Goal: Check status: Check status

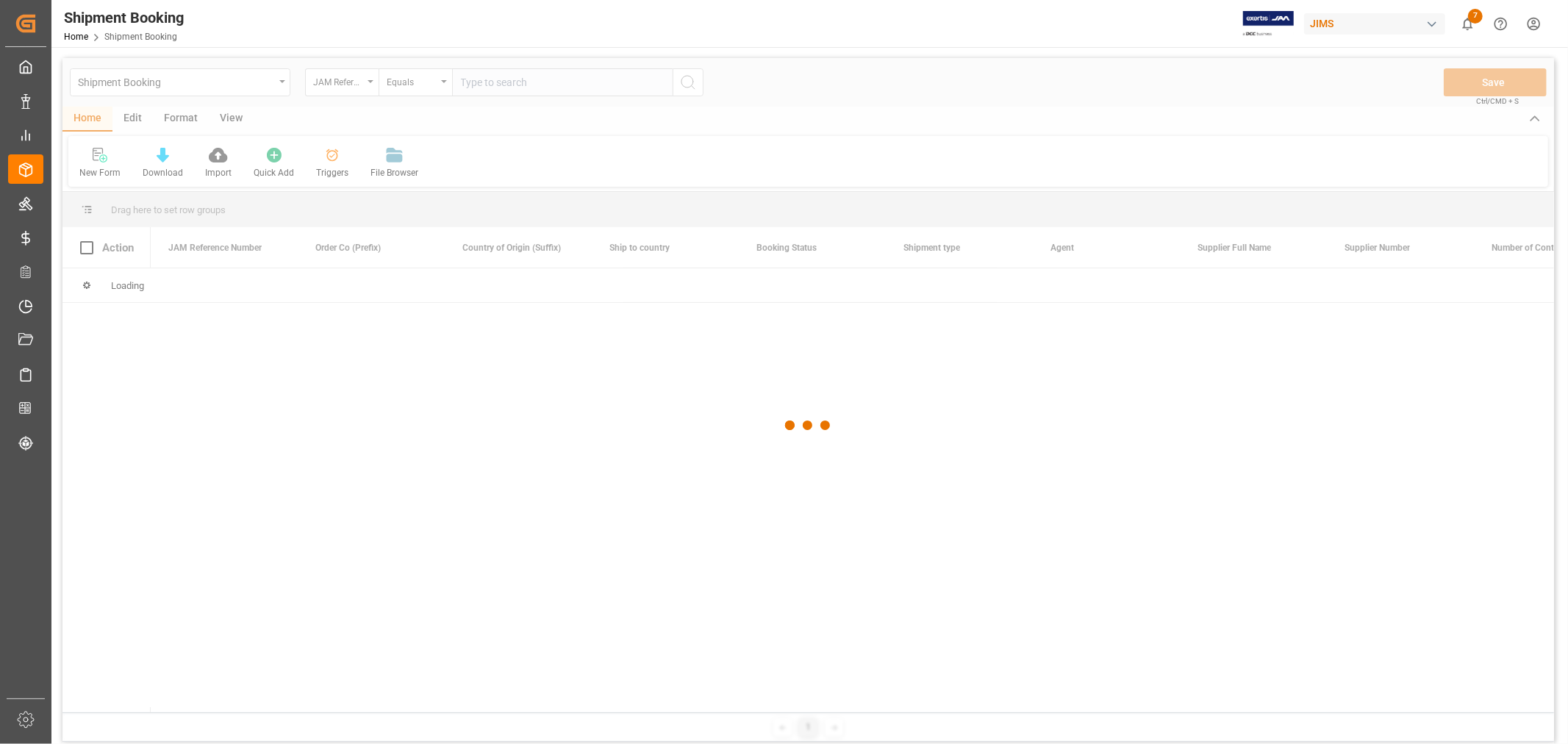
click at [494, 85] on div at bounding box center [808, 426] width 1491 height 736
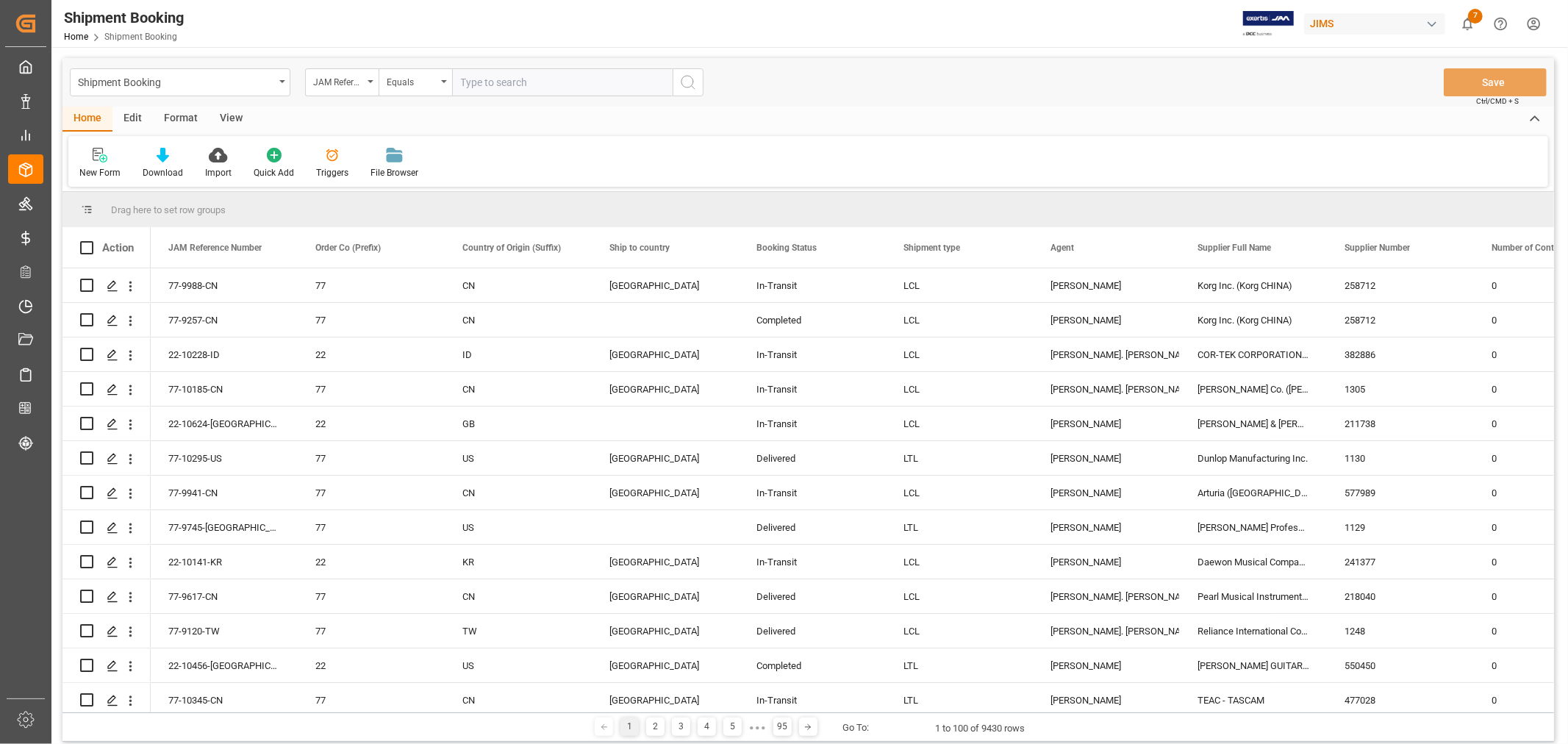
click at [494, 85] on input "text" at bounding box center [562, 83] width 220 height 28
paste input "77-9561-CN"
type input "77-9561-CN"
click at [682, 83] on icon "search button" at bounding box center [687, 82] width 18 height 18
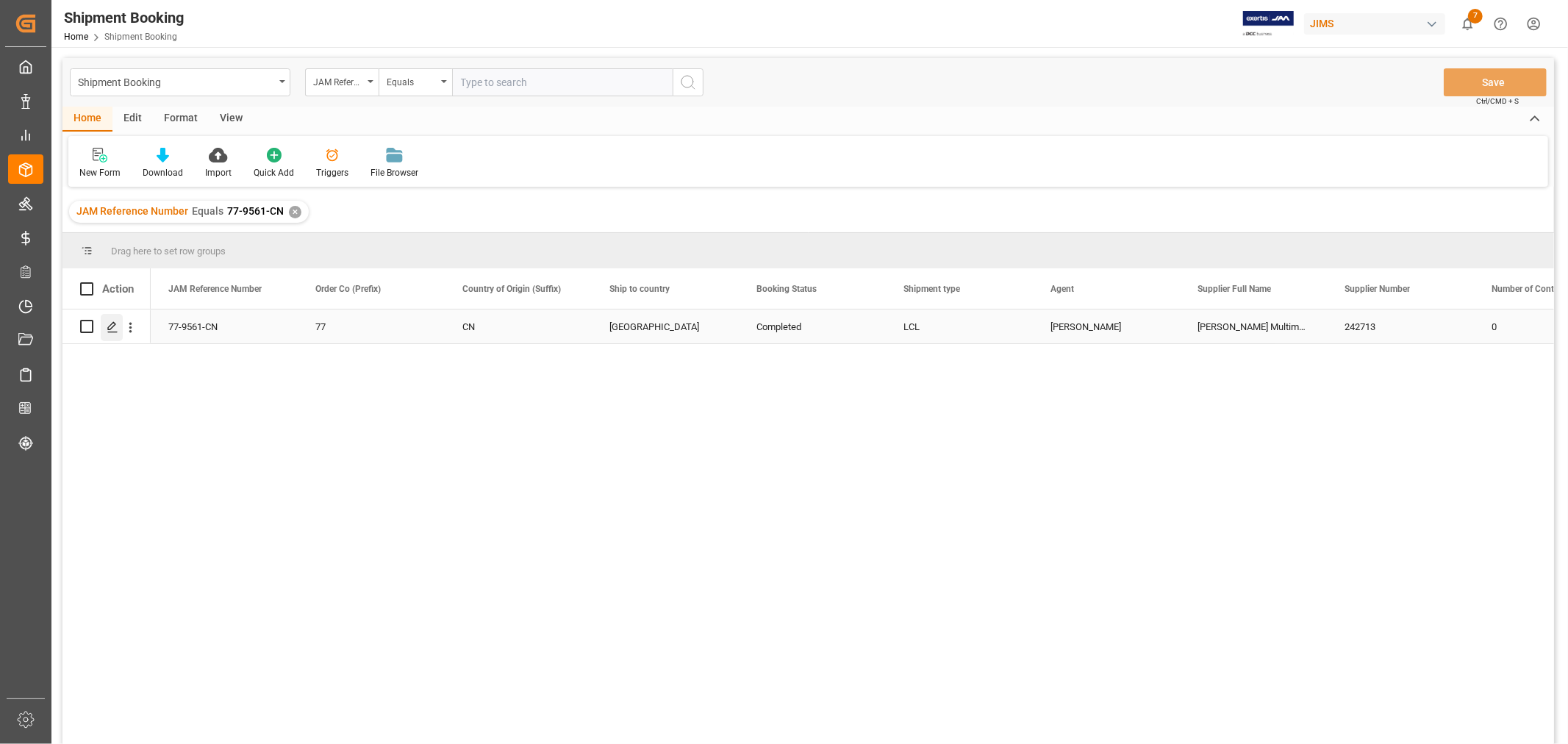
click at [108, 326] on polygon "Press SPACE to select this row." at bounding box center [111, 326] width 7 height 7
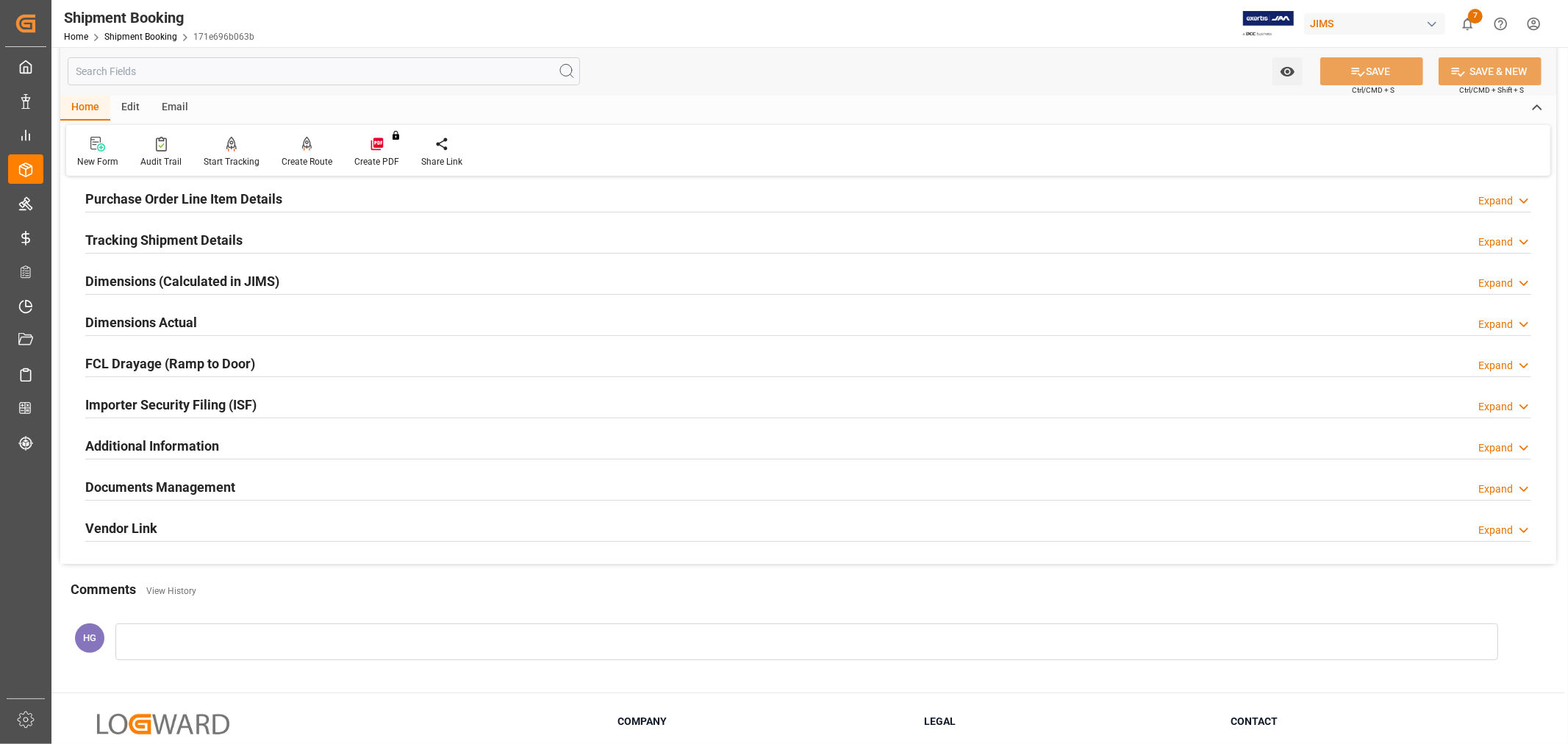
scroll to position [361, 0]
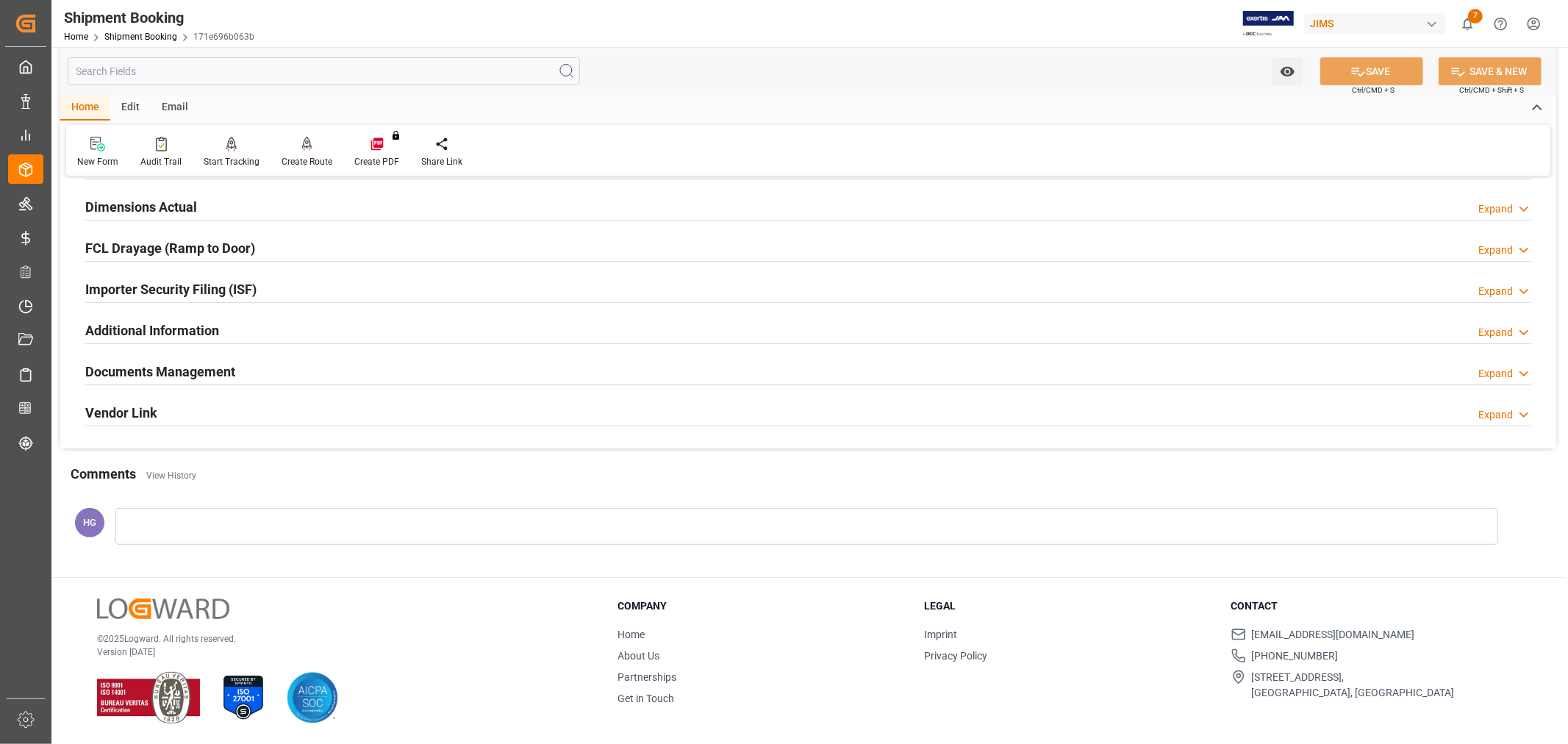
click at [214, 371] on h2 "Documents Management" at bounding box center [160, 371] width 149 height 20
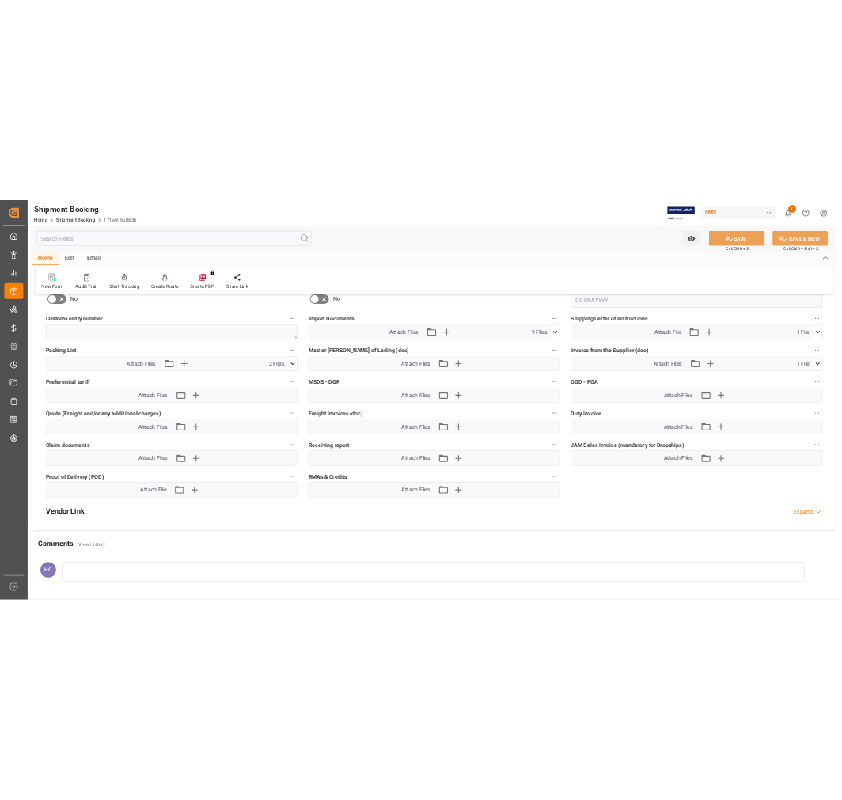
scroll to position [652, 0]
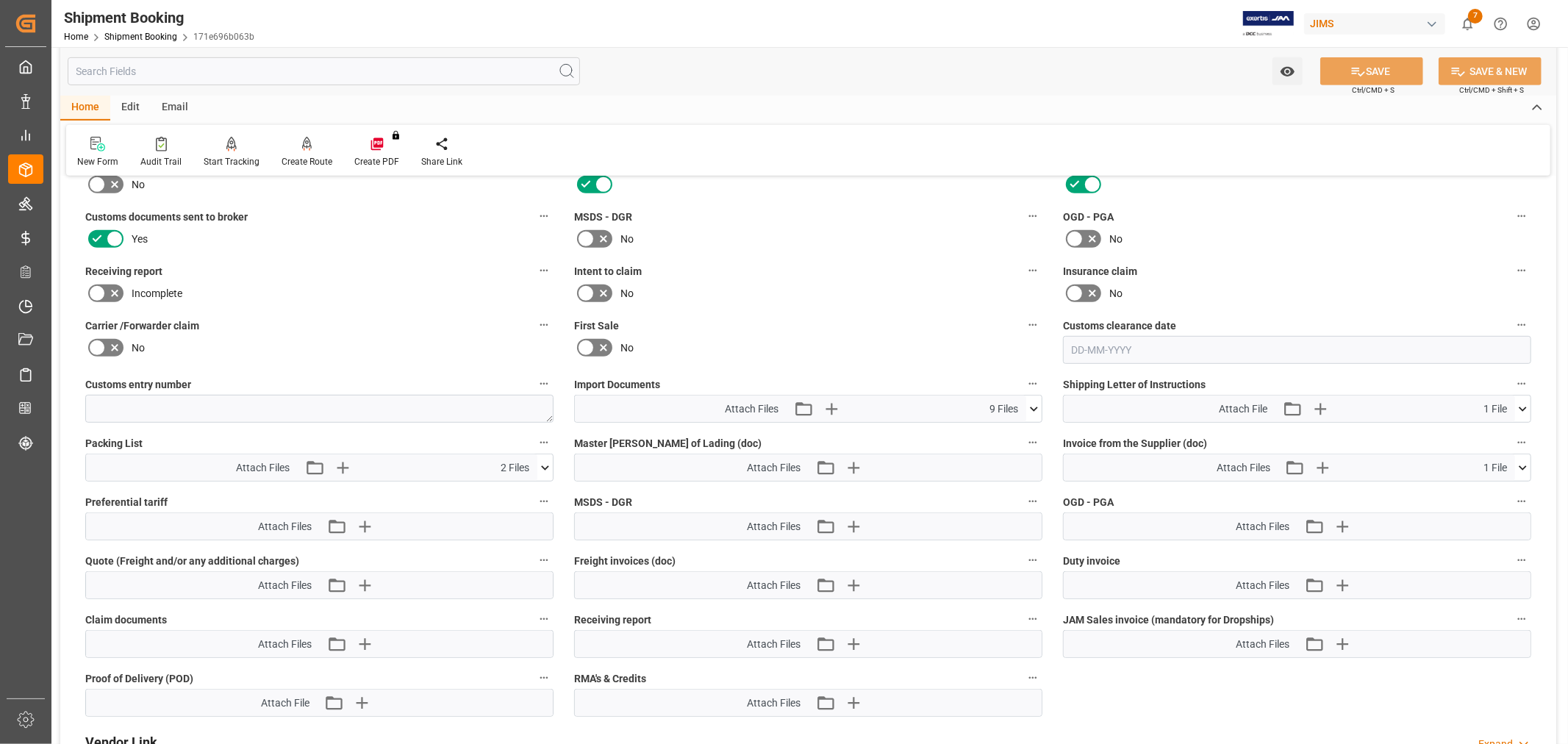
click at [97, 288] on icon at bounding box center [97, 293] width 18 height 18
click at [0, 0] on input "checkbox" at bounding box center [0, 0] width 0 height 0
click at [849, 641] on icon "button" at bounding box center [852, 644] width 14 height 14
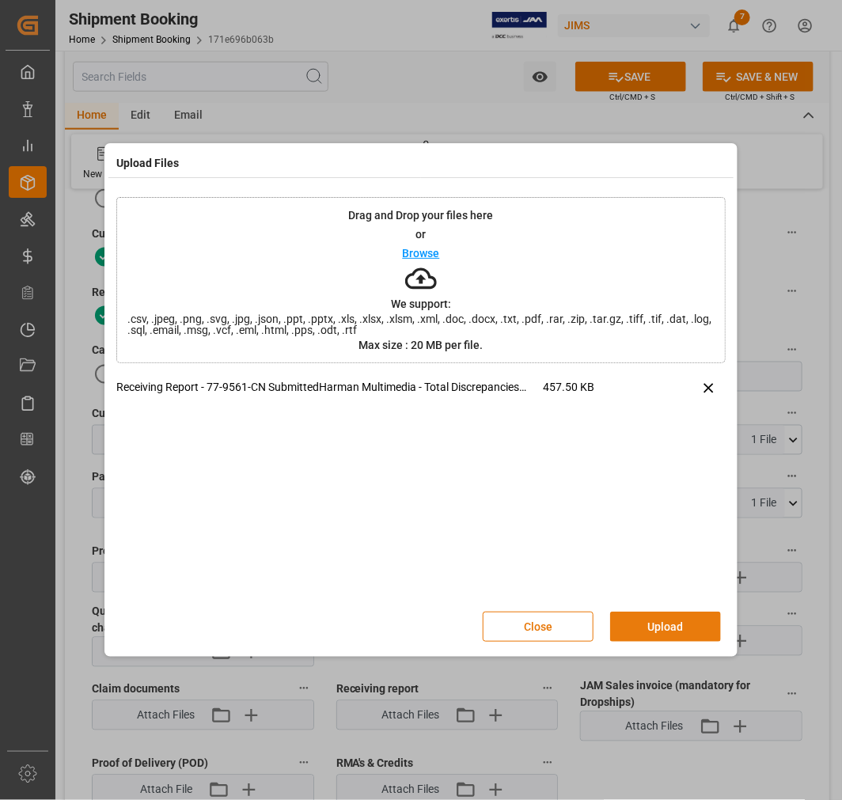
click at [667, 620] on button "Upload" at bounding box center [665, 627] width 111 height 30
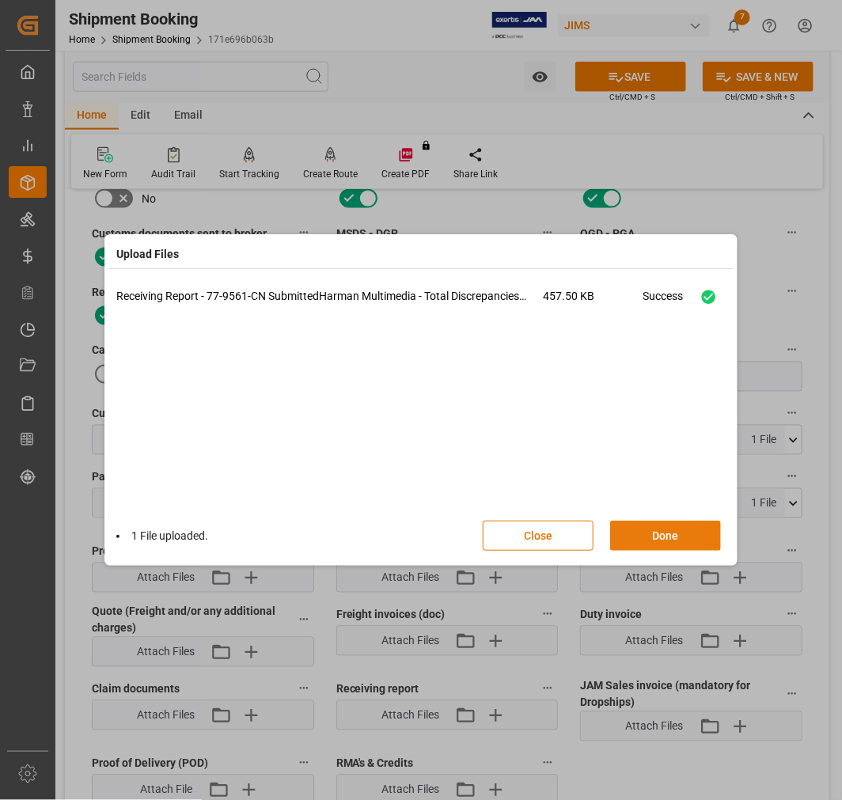
click at [662, 528] on button "Done" at bounding box center [665, 536] width 111 height 30
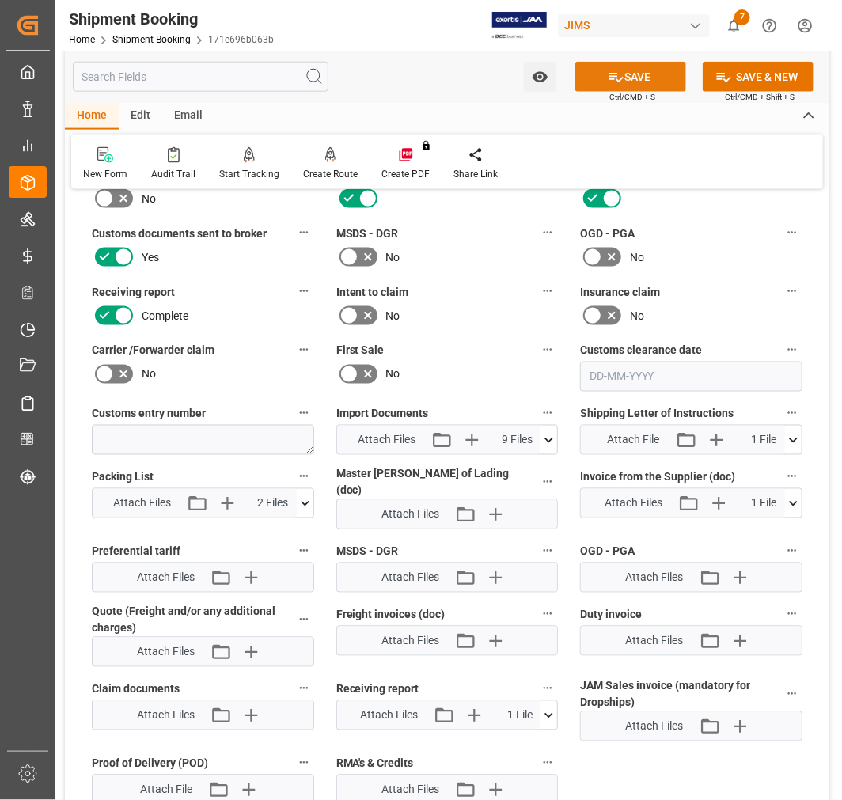
click at [641, 69] on button "SAVE" at bounding box center [631, 77] width 111 height 30
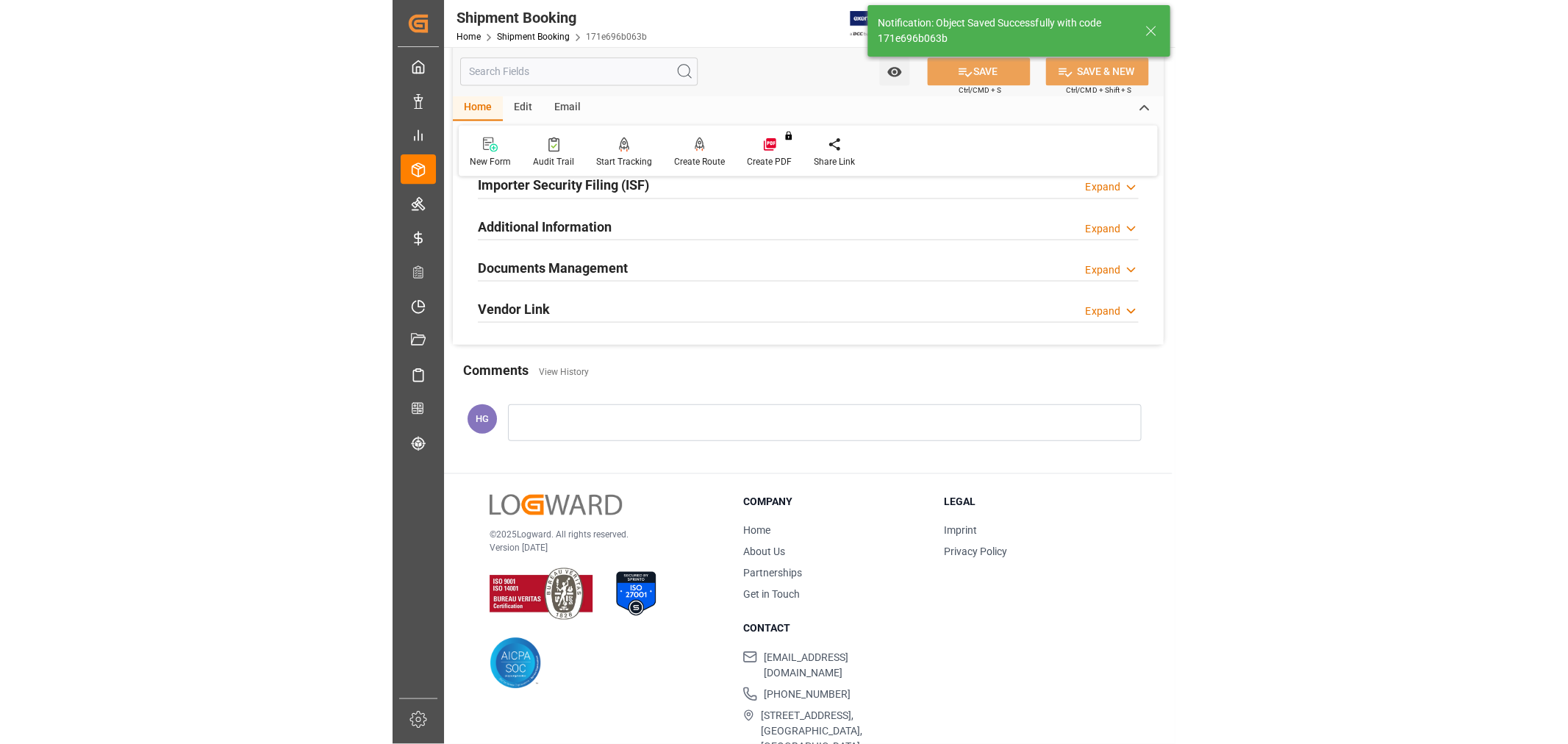
scroll to position [361, 0]
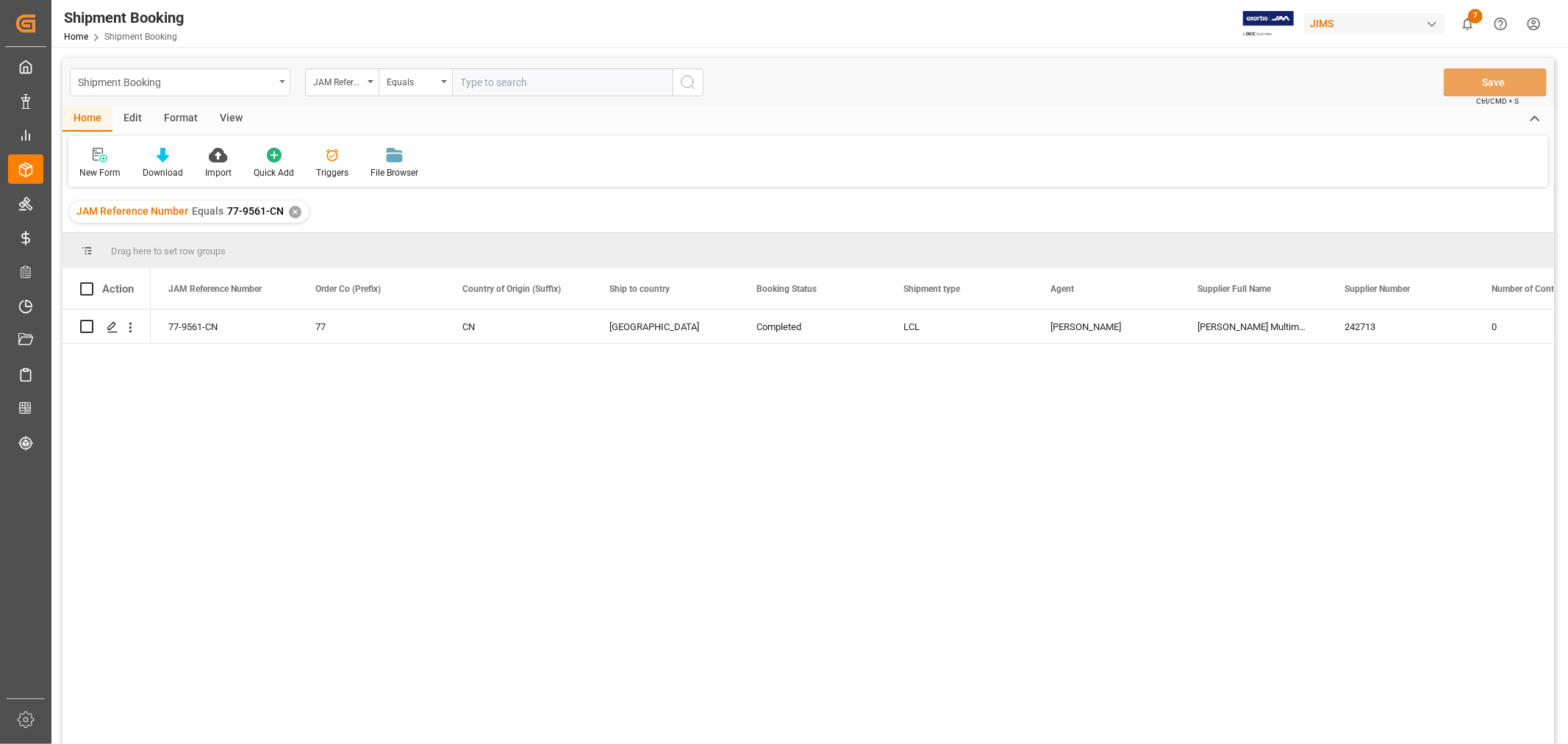
click at [219, 86] on div "Shipment Booking" at bounding box center [175, 82] width 196 height 19
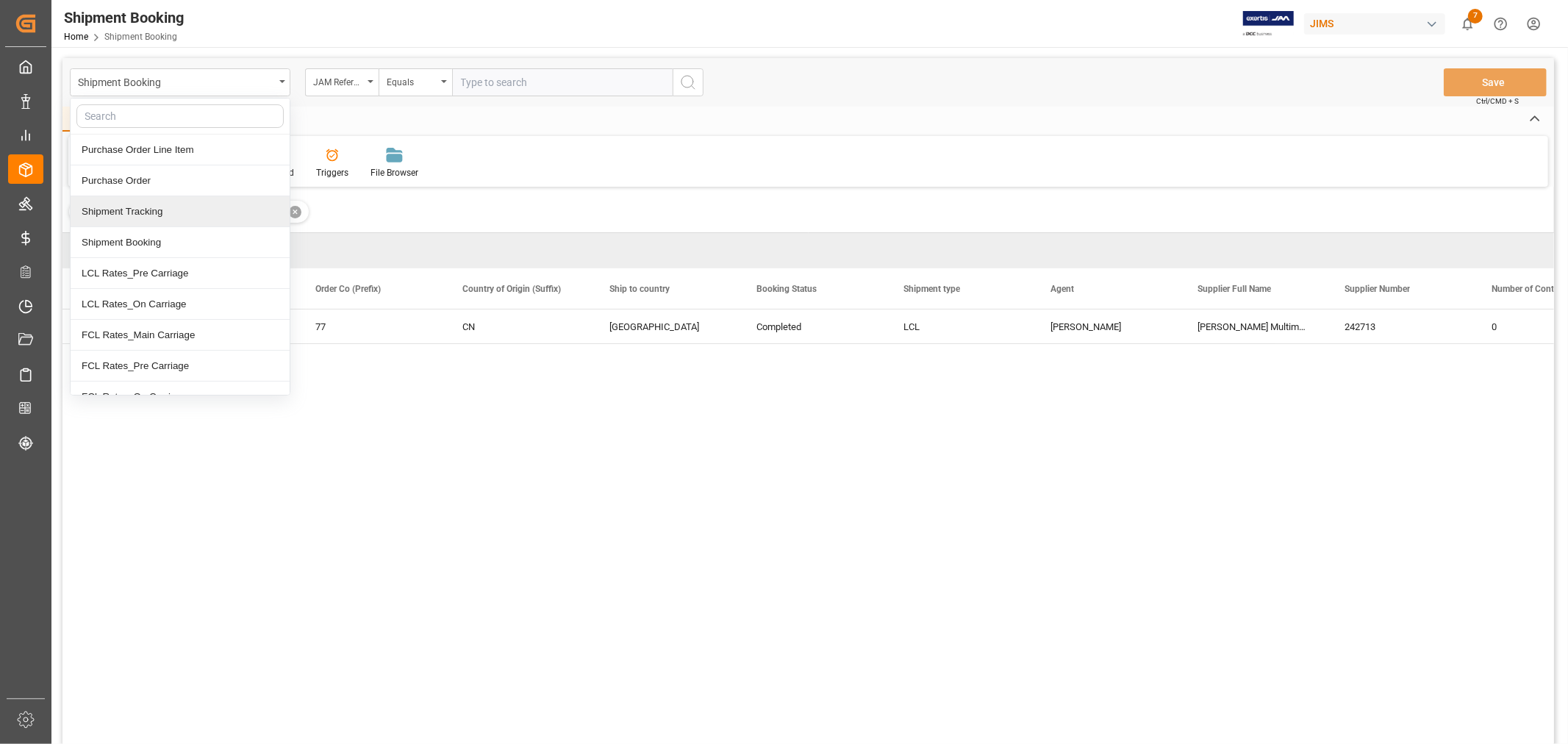
click at [182, 215] on div "Shipment Tracking" at bounding box center [180, 211] width 219 height 31
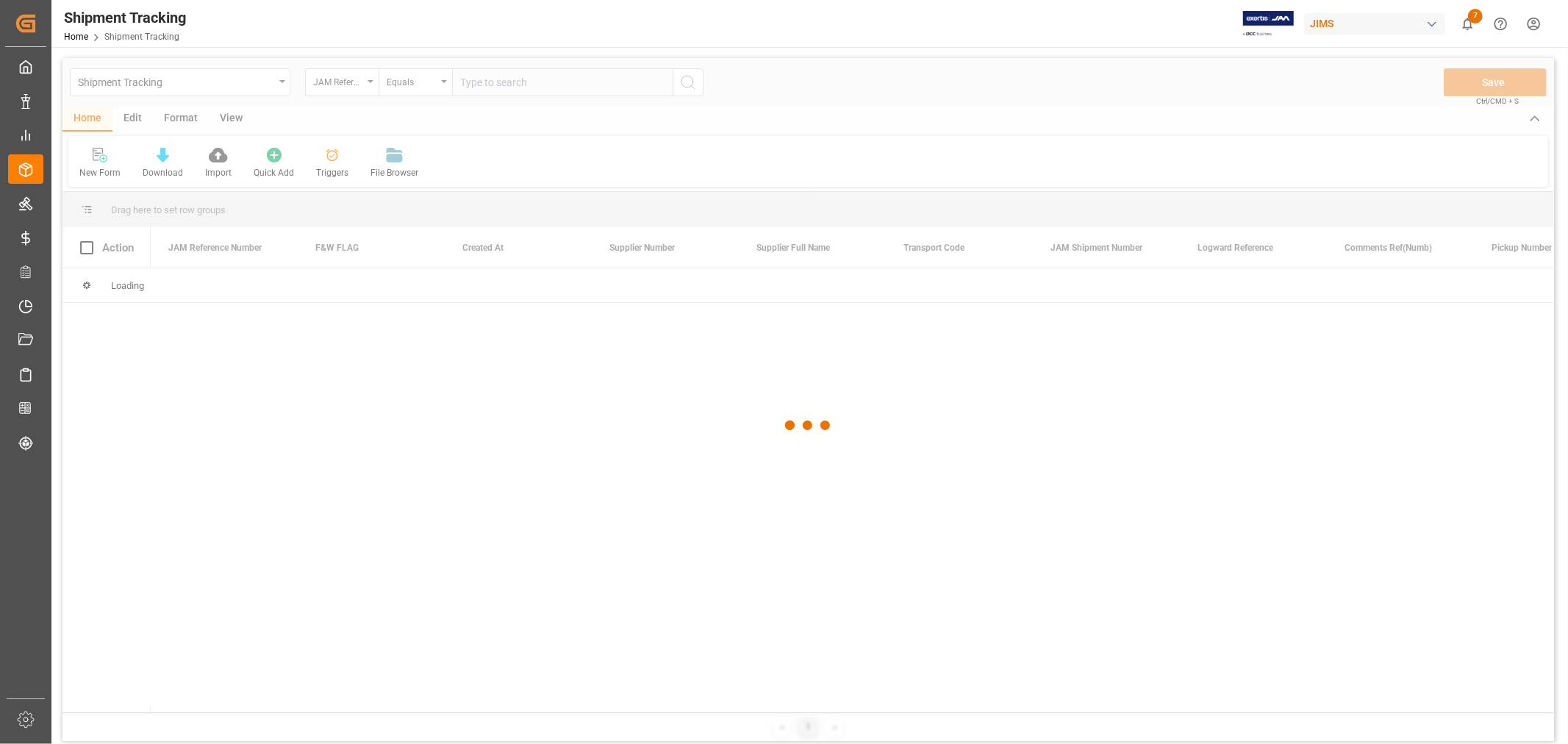
click at [520, 85] on div at bounding box center [808, 426] width 1491 height 736
click at [520, 83] on div at bounding box center [808, 426] width 1491 height 736
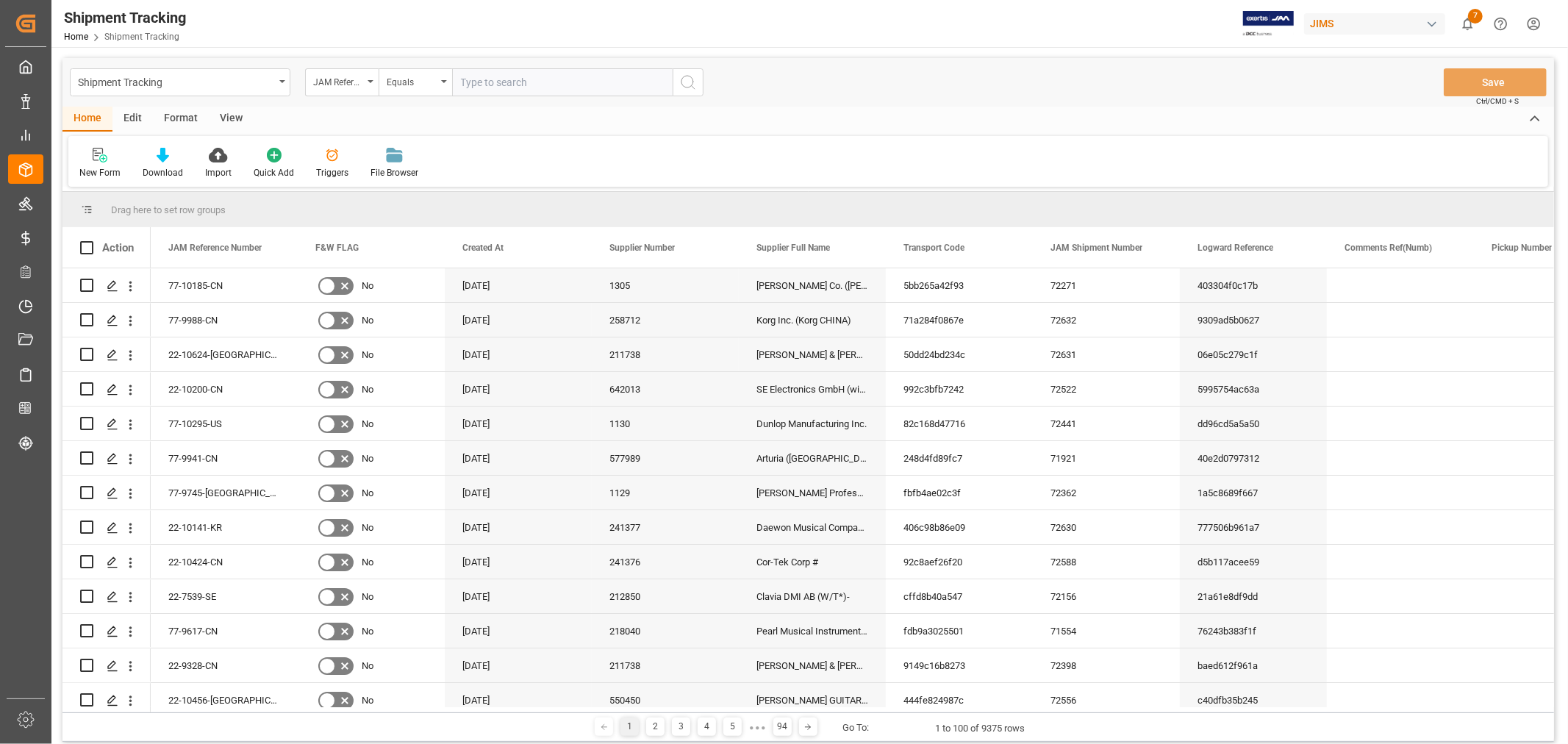
click at [520, 83] on input "text" at bounding box center [562, 83] width 220 height 28
paste input "77-9561-CN"
type input "77-9561-CN"
click at [706, 91] on div "Shipment Tracking JAM Reference Number Equals 77-9561-CN Save Ctrl/CMD + S" at bounding box center [808, 83] width 1491 height 48
click at [693, 85] on icon "search button" at bounding box center [687, 82] width 18 height 18
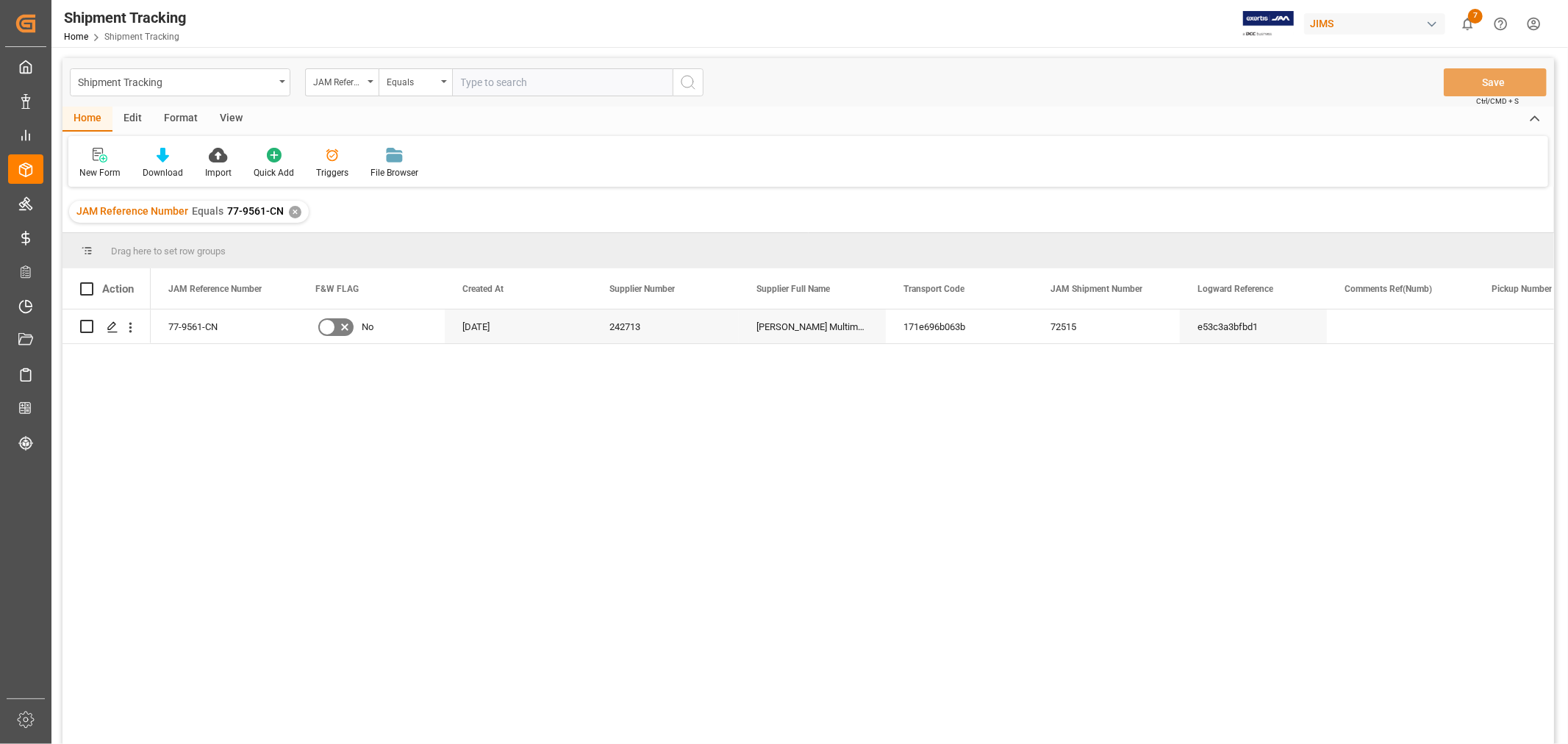
click at [232, 118] on div "View" at bounding box center [231, 119] width 45 height 25
click at [96, 163] on div "Default" at bounding box center [94, 163] width 51 height 33
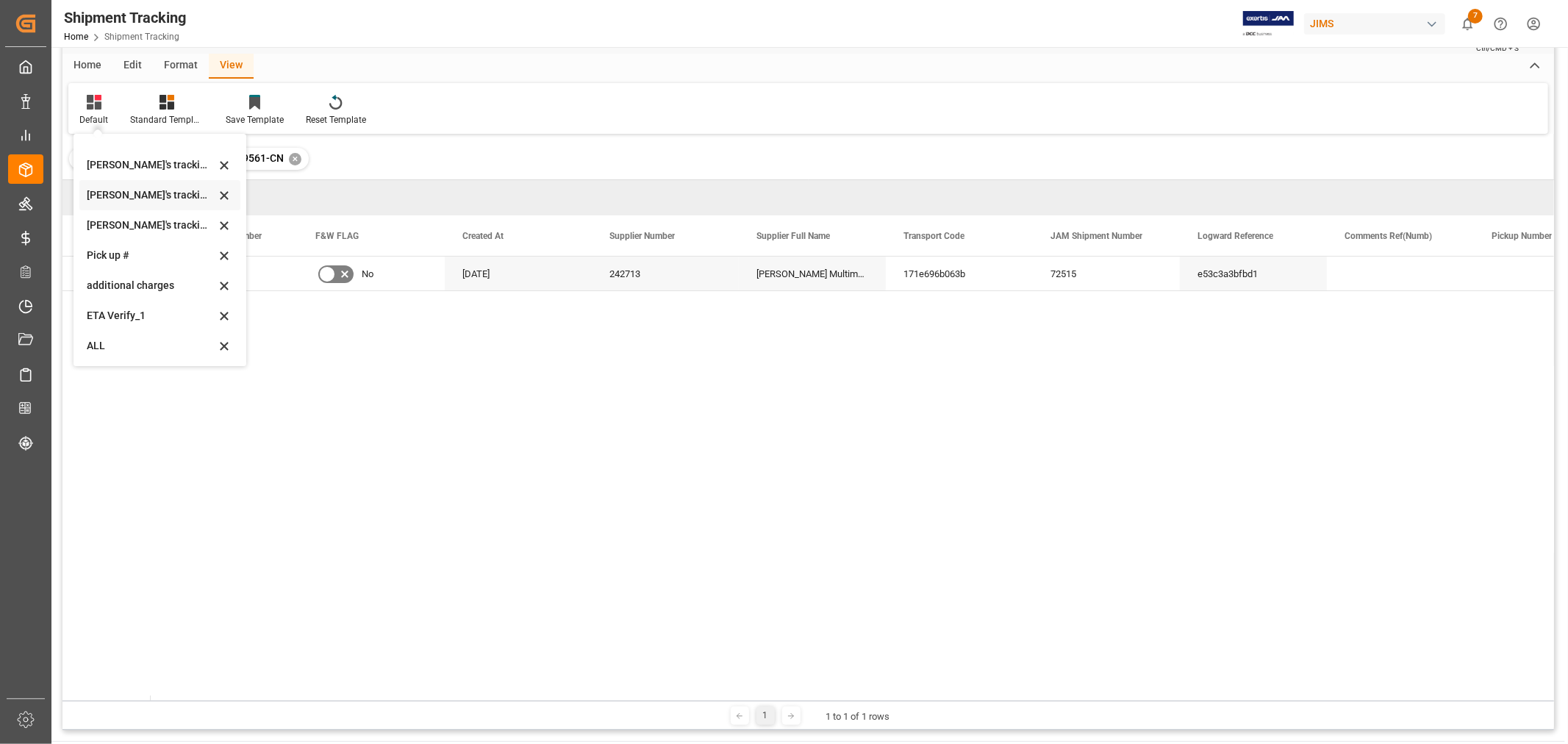
scroll to position [82, 0]
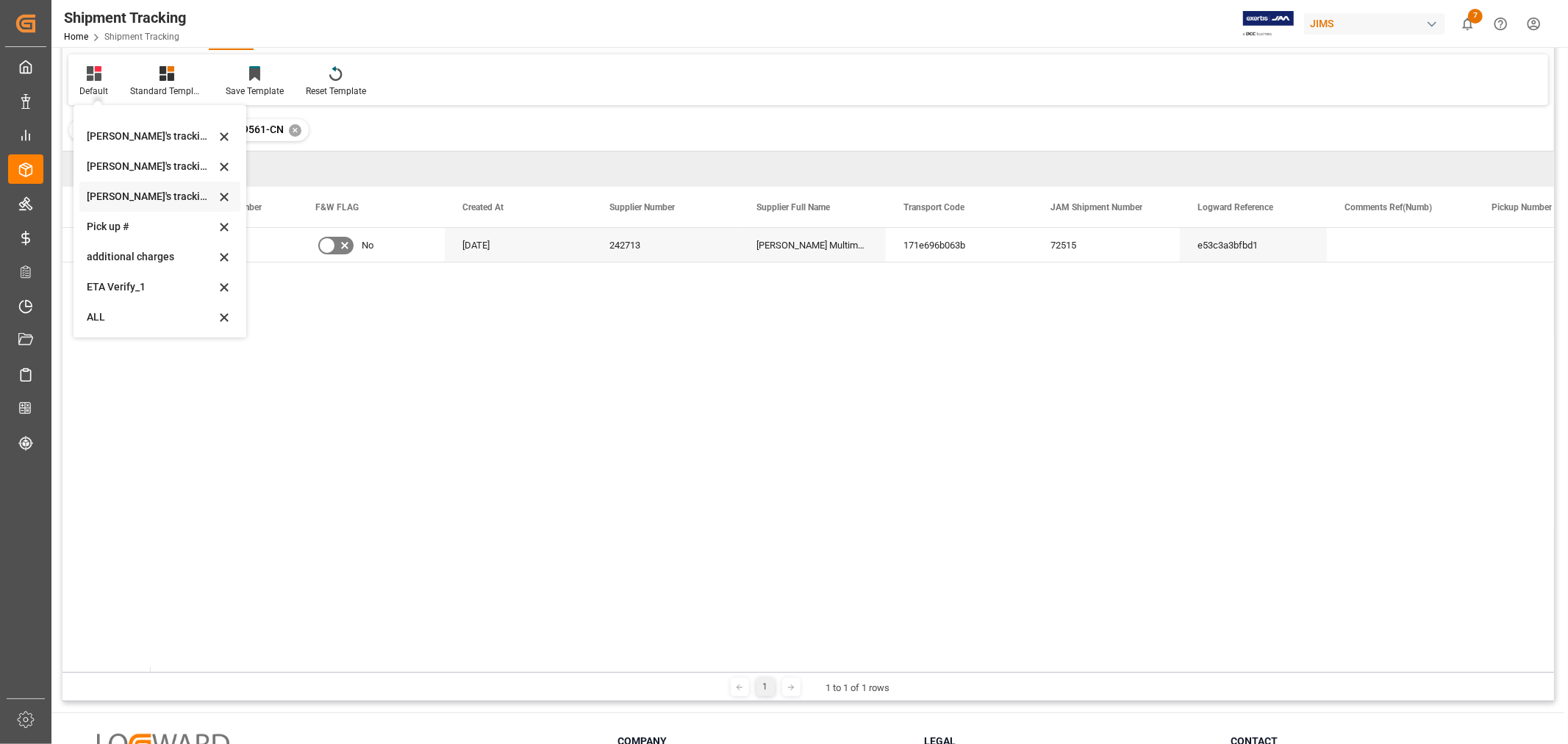
click at [151, 192] on div "[PERSON_NAME]'s tracking all_sample" at bounding box center [150, 196] width 129 height 16
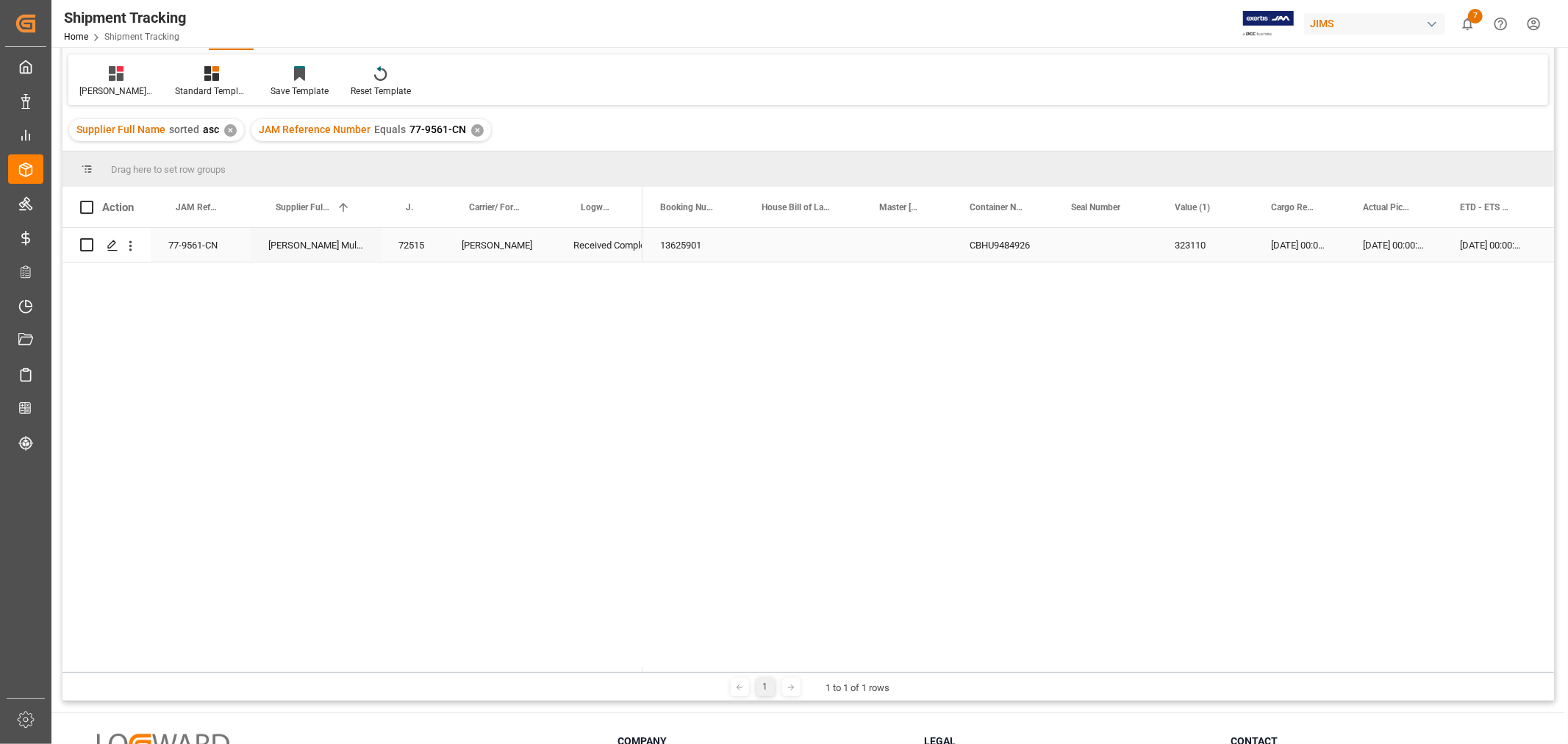
click at [1459, 254] on div "[DATE] 00:00:00" at bounding box center [1490, 244] width 97 height 33
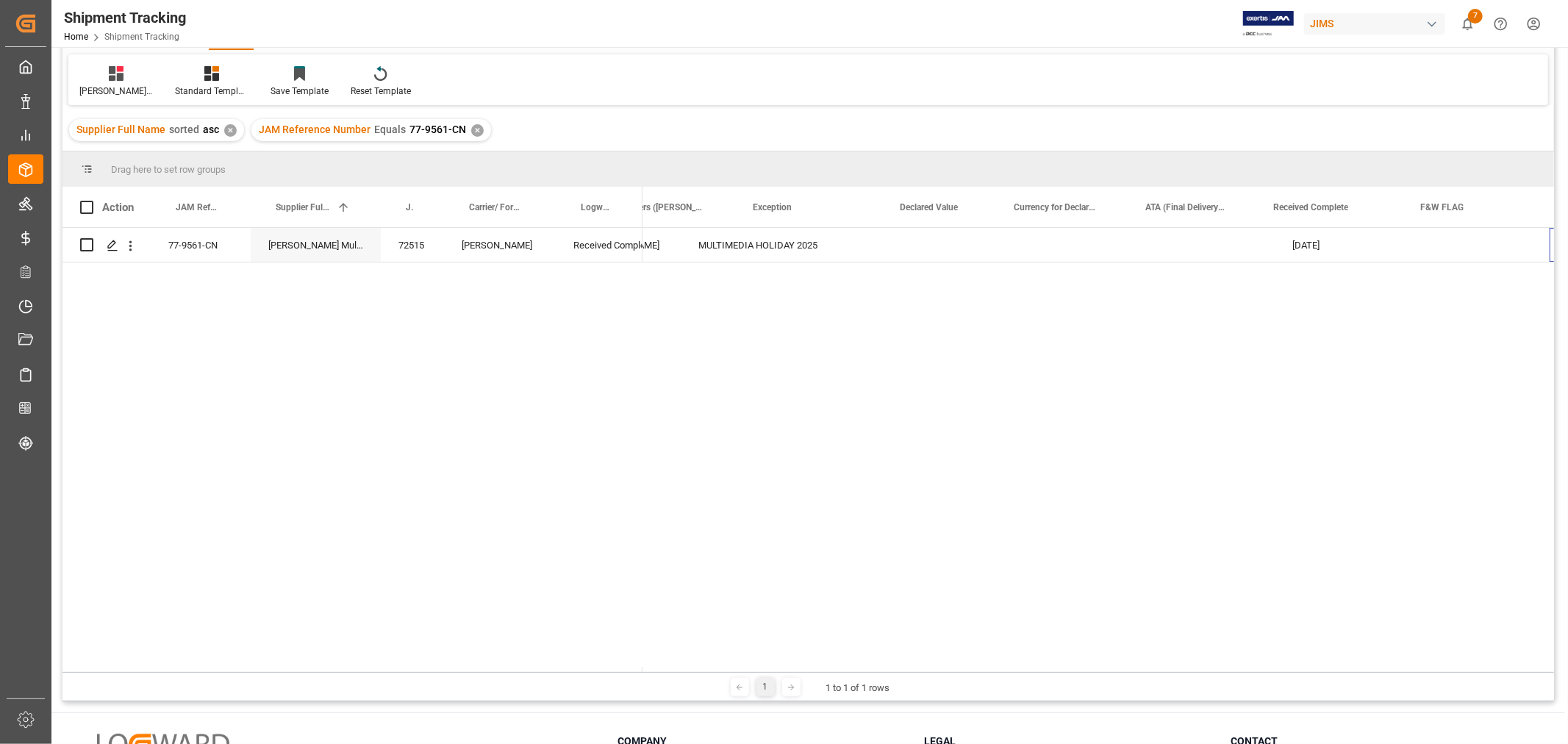
scroll to position [0, 1308]
click at [1317, 236] on div "Press SPACE to select this row." at bounding box center [1328, 244] width 147 height 33
click at [1331, 249] on div "Press SPACE to select this row." at bounding box center [1328, 244] width 147 height 33
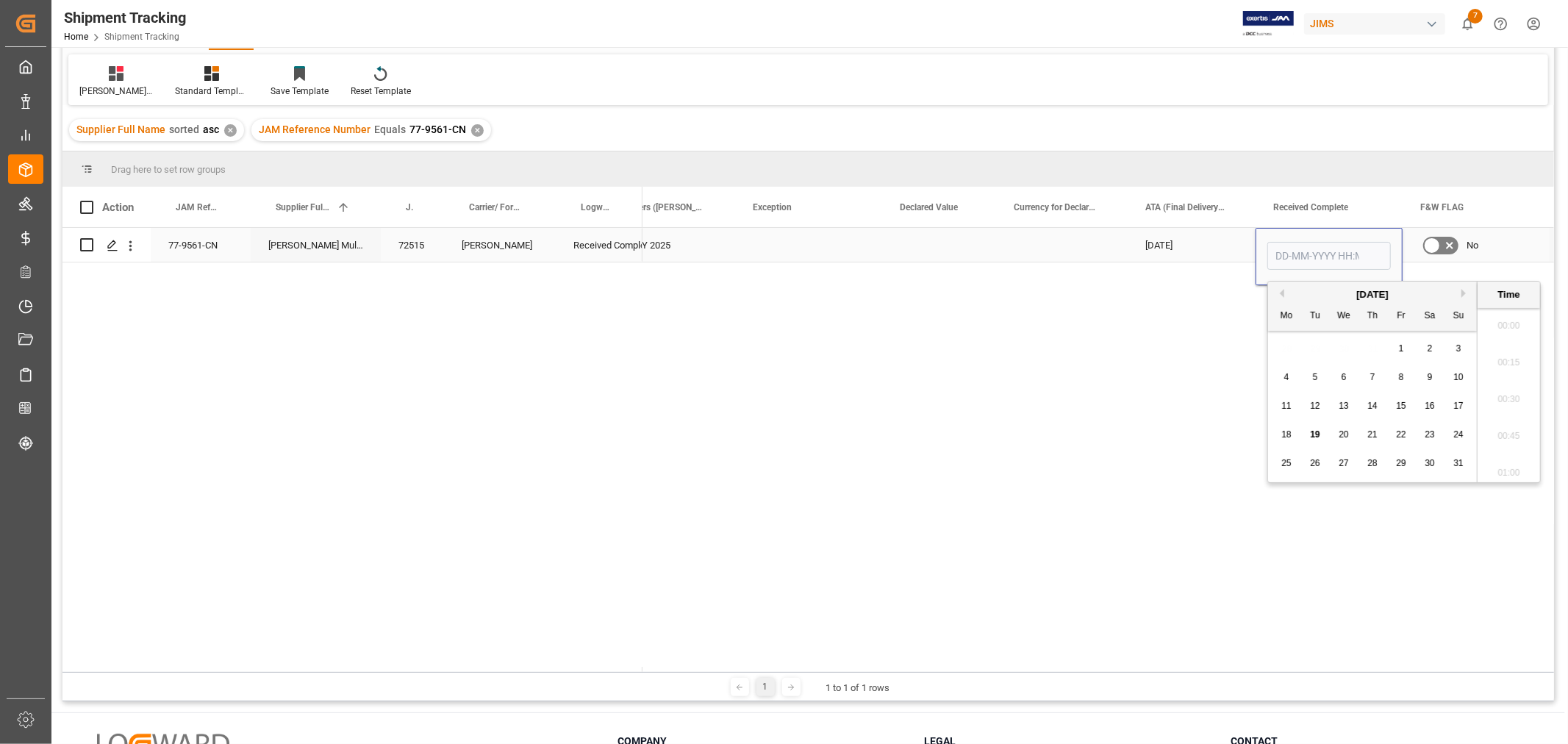
scroll to position [1586, 0]
click at [1280, 439] on div "18" at bounding box center [1287, 435] width 19 height 18
click at [1313, 431] on span "19" at bounding box center [1315, 434] width 9 height 10
type input "[DATE] 00:00"
click at [1200, 239] on div "[DATE]" at bounding box center [1191, 244] width 128 height 33
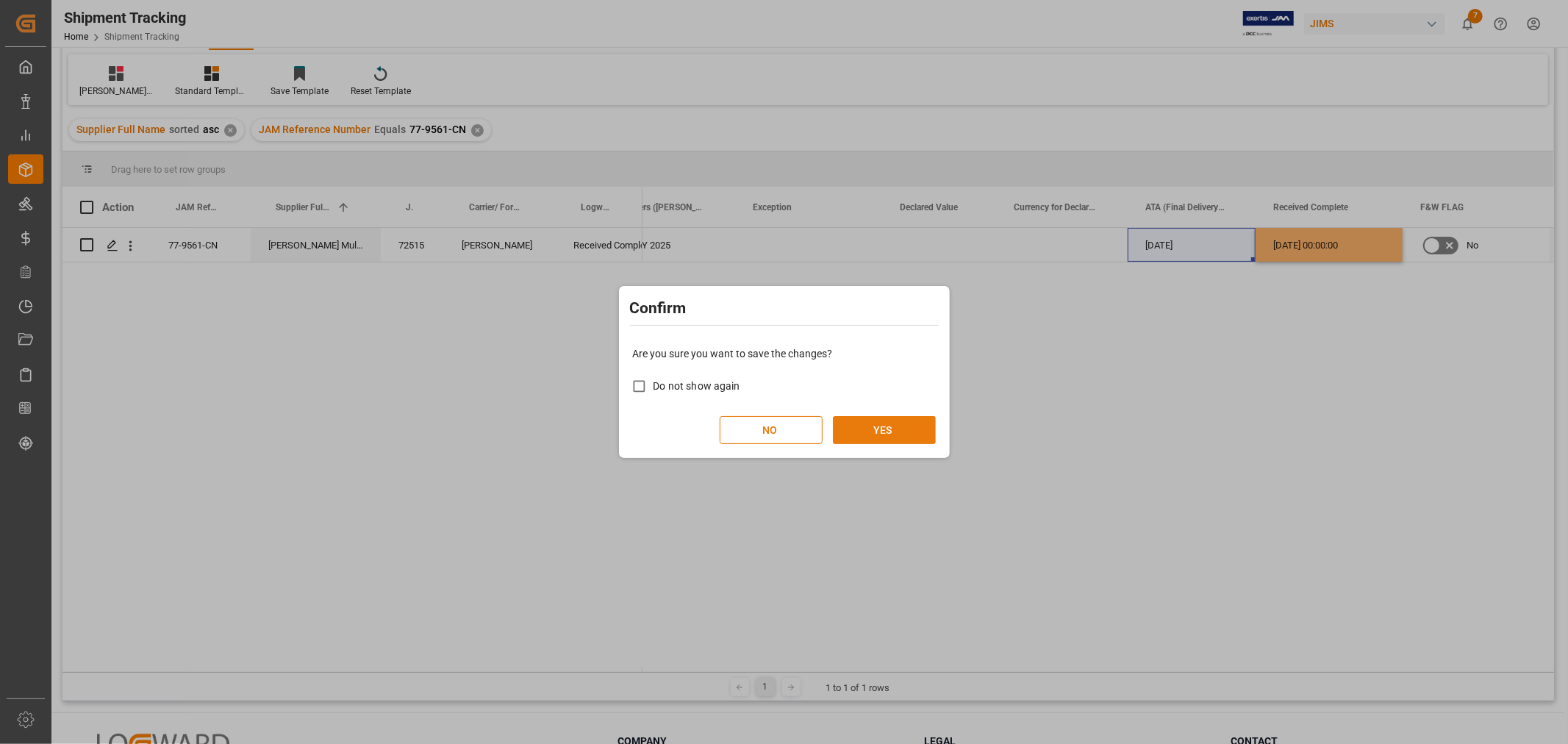
click at [893, 431] on button "YES" at bounding box center [884, 430] width 103 height 28
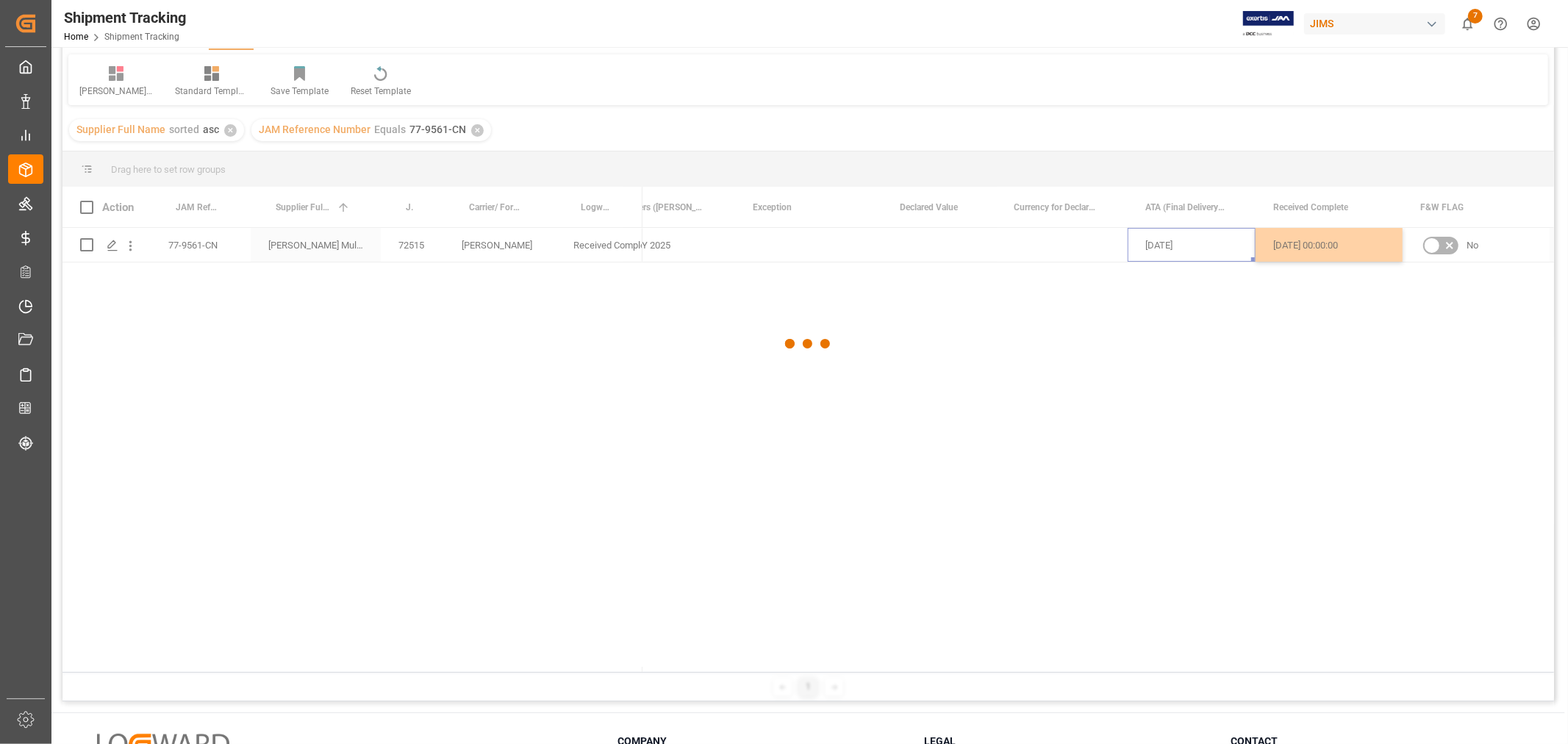
click at [923, 411] on div at bounding box center [808, 345] width 1491 height 736
click at [837, 247] on div at bounding box center [808, 345] width 1491 height 736
